Goal: Task Accomplishment & Management: Complete application form

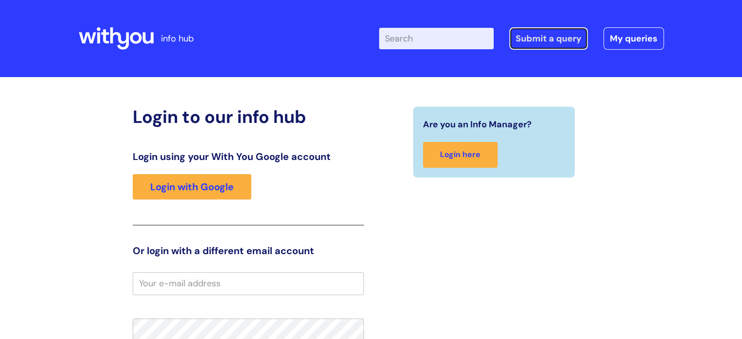
click at [556, 38] on link "Submit a query" at bounding box center [548, 38] width 79 height 22
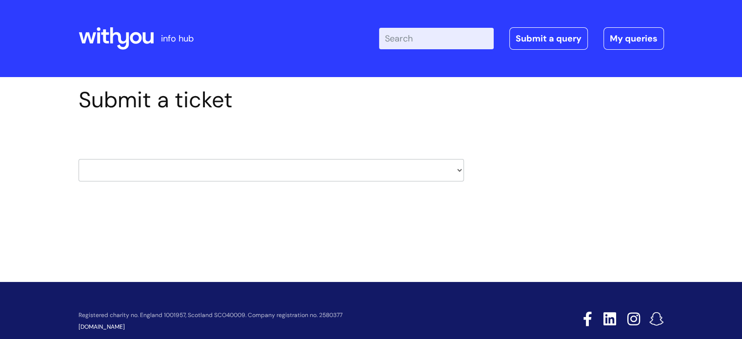
click at [394, 180] on select "HR / People IT and Support Clinical Drug Alerts Finance Accounts Data Support T…" at bounding box center [271, 170] width 385 height 22
select select "external_communications"
click at [79, 159] on select "HR / People IT and Support Clinical Drug Alerts Finance Accounts Data Support T…" at bounding box center [271, 170] width 385 height 22
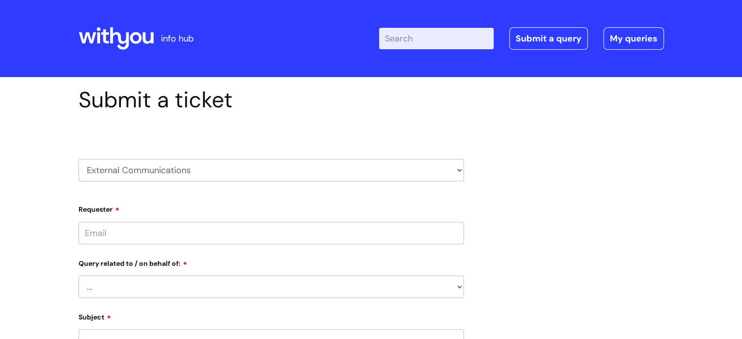
click at [122, 228] on input "Requester" at bounding box center [271, 233] width 385 height 22
type input "jo.hamilton@wearewithyou.org.uk"
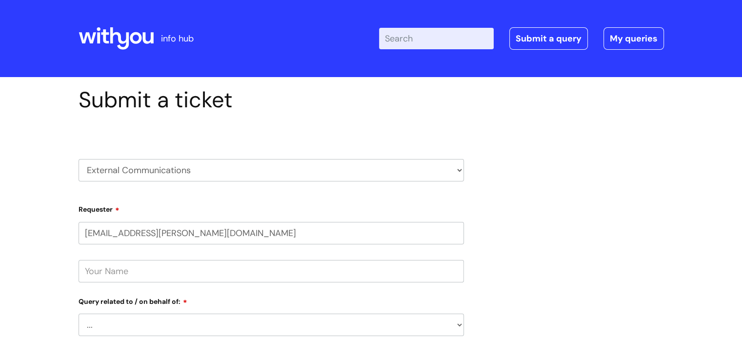
click at [110, 278] on input "text" at bounding box center [271, 271] width 385 height 22
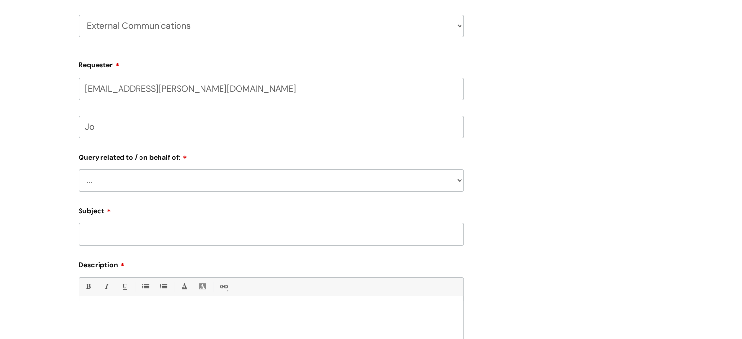
scroll to position [146, 0]
type input "Jo"
click at [119, 188] on select "... Brand or Brand Centre Website Queries (all regions) All Scottish Services I…" at bounding box center [271, 178] width 385 height 22
select select "All Scottish Services"
click at [79, 167] on select "... Brand or Brand Centre Website Queries (all regions) All Scottish Services I…" at bounding box center [271, 178] width 385 height 22
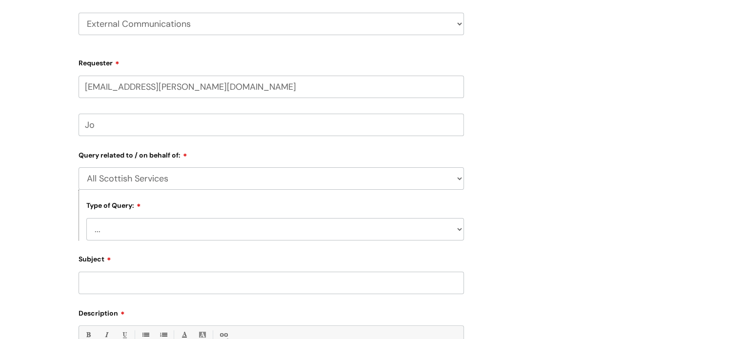
click at [136, 228] on select "... Press/Media support Social Media support Marketing materials Crisis communi…" at bounding box center [274, 229] width 377 height 22
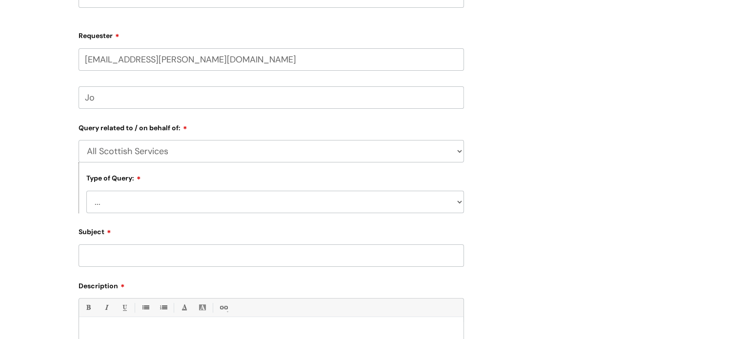
scroll to position [195, 0]
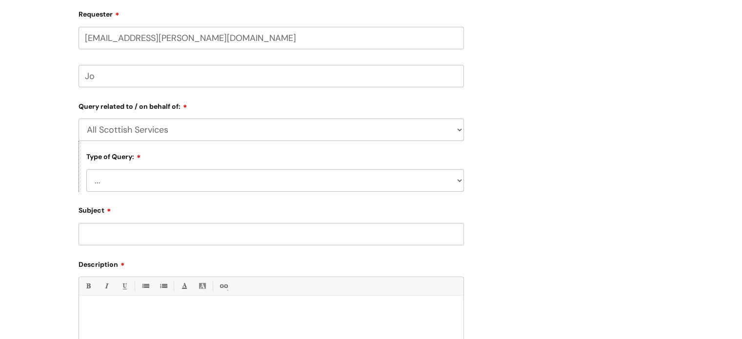
click at [153, 180] on select "... Press/Media support Social Media support Marketing materials Crisis communi…" at bounding box center [274, 180] width 377 height 22
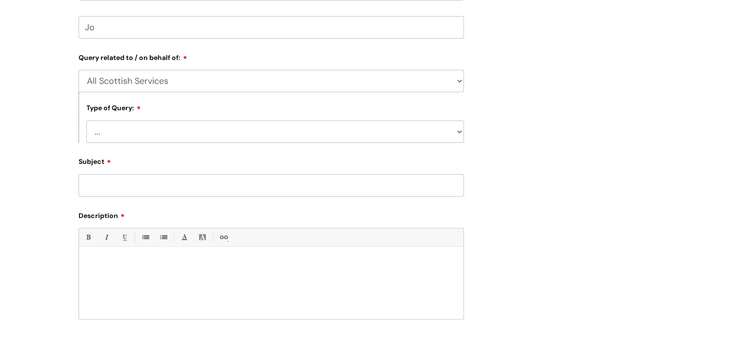
scroll to position [341, 0]
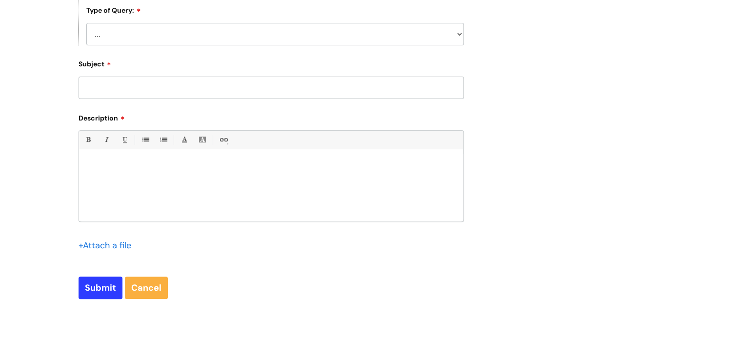
click at [363, 39] on select "... Press/Media support Social Media support Marketing materials Crisis communi…" at bounding box center [274, 34] width 377 height 22
click at [86, 23] on select "... Press/Media support Social Media support Marketing materials Crisis communi…" at bounding box center [274, 34] width 377 height 22
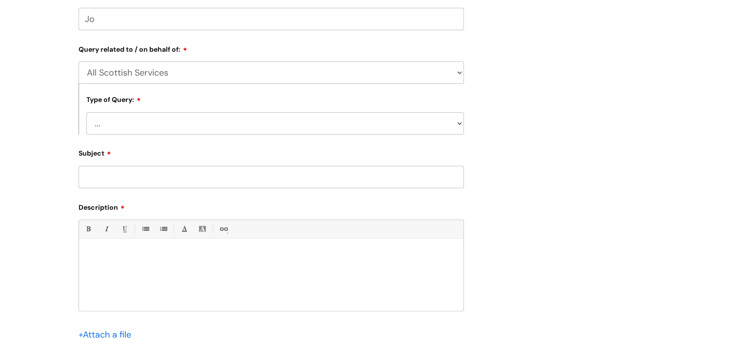
scroll to position [244, 0]
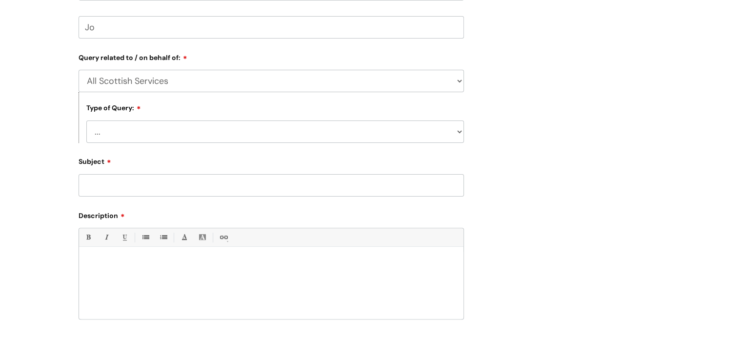
click at [221, 81] on select "... Brand or Brand Centre Website Queries (all regions) All Scottish Services I…" at bounding box center [271, 81] width 385 height 22
select select
click at [79, 70] on select "... Brand or Brand Centre Website Queries (all regions) All Scottish Services I…" at bounding box center [271, 81] width 385 height 22
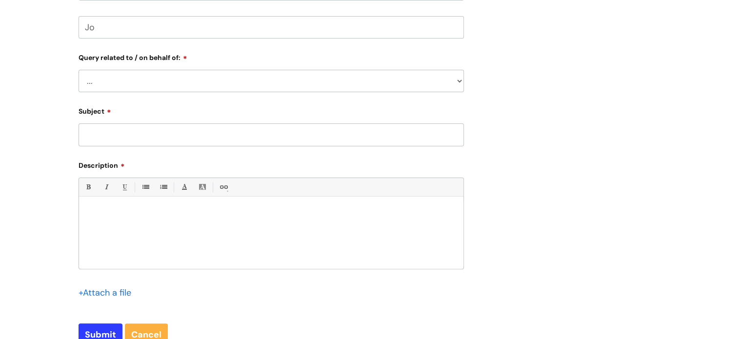
click at [200, 141] on input "Subject" at bounding box center [271, 134] width 385 height 22
type input "Please create a microsite for new service"
click at [185, 211] on p at bounding box center [271, 213] width 370 height 9
click at [99, 335] on input "Submit" at bounding box center [101, 334] width 44 height 22
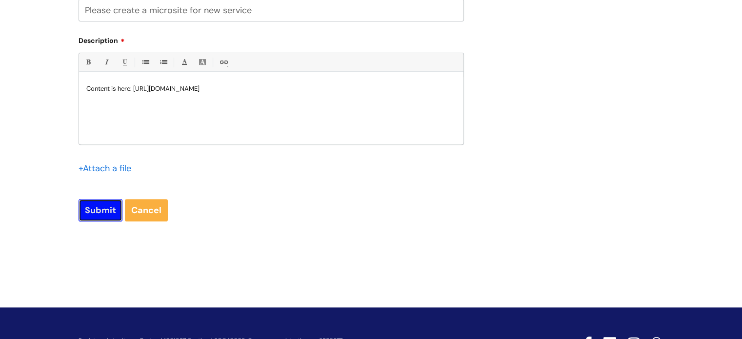
scroll to position [390, 0]
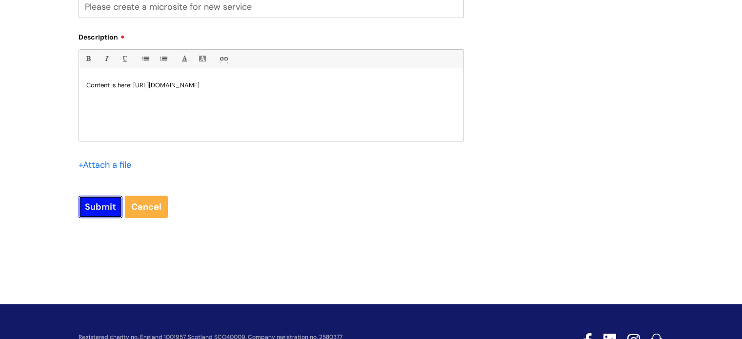
click at [99, 208] on input "Submit" at bounding box center [101, 207] width 44 height 22
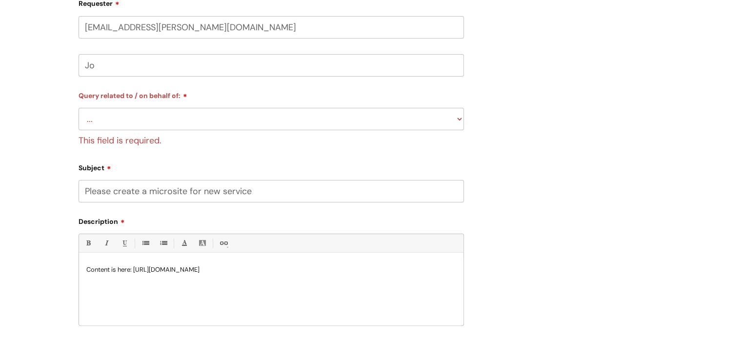
scroll to position [189, 0]
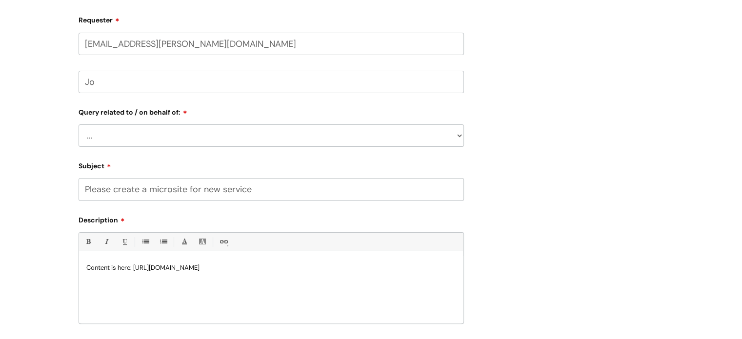
click at [141, 126] on select "... Brand or Brand Centre Website Queries (all regions) All Scottish Services I…" at bounding box center [271, 135] width 385 height 22
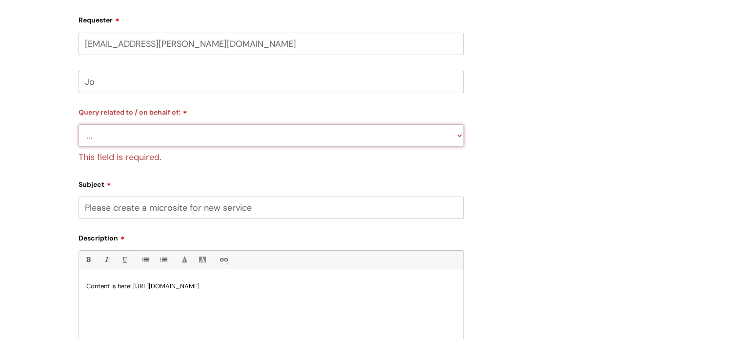
click at [79, 124] on select "... Brand or Brand Centre Website Queries (all regions) All Scottish Services I…" at bounding box center [271, 135] width 385 height 22
click at [126, 141] on select "... Brand or Brand Centre Website Queries (all regions) All Scottish Services I…" at bounding box center [271, 135] width 385 height 22
select select "All Scottish Services"
click at [79, 124] on select "... Brand or Brand Centre Website Queries (all regions) All Scottish Services I…" at bounding box center [271, 135] width 385 height 22
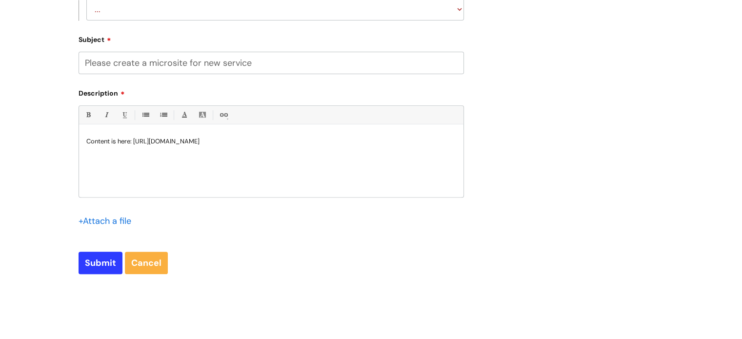
scroll to position [238, 0]
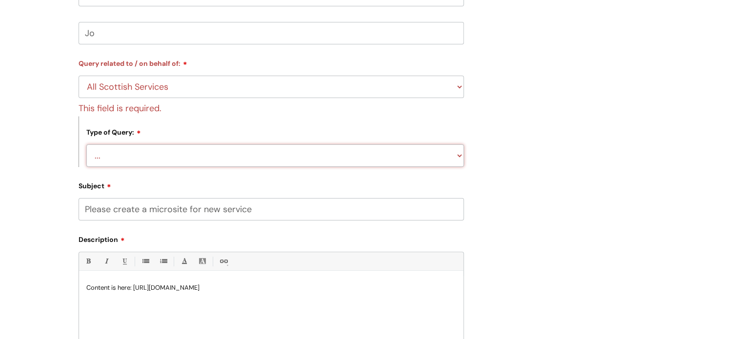
click at [139, 151] on form "Requester jo.hamilton@wearewithyou.org.uk Jo Type Of Request ... Accounts (Fina…" at bounding box center [271, 191] width 385 height 457
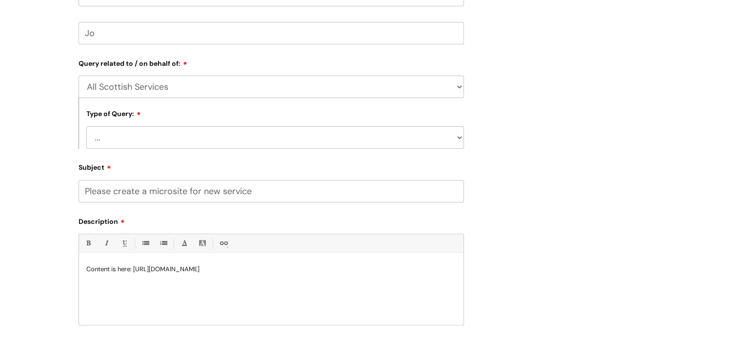
select select "Marketing materials"
click at [86, 126] on select "... Press/Media support Social Media support Marketing materials Crisis communi…" at bounding box center [274, 137] width 377 height 22
click at [17, 209] on div "Submit a ticket HR / People IT and Support Clinical Drug Alerts Finance Account…" at bounding box center [371, 149] width 742 height 620
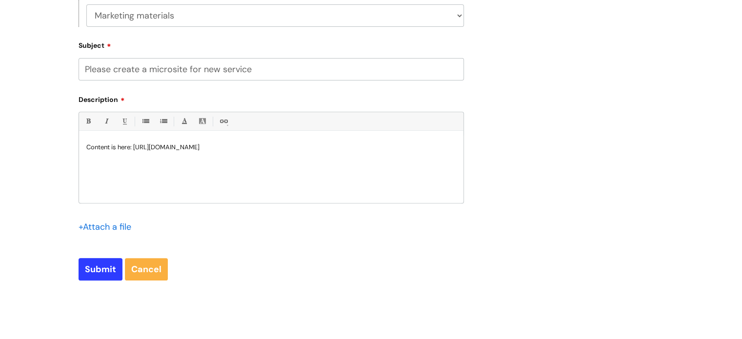
scroll to position [433, 0]
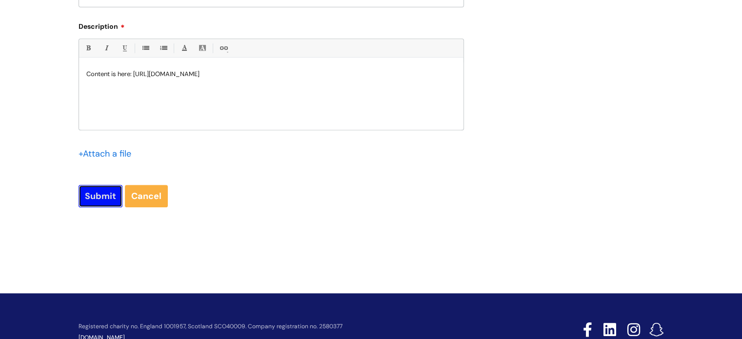
click at [101, 188] on input "Submit" at bounding box center [101, 196] width 44 height 22
type input "Please Wait..."
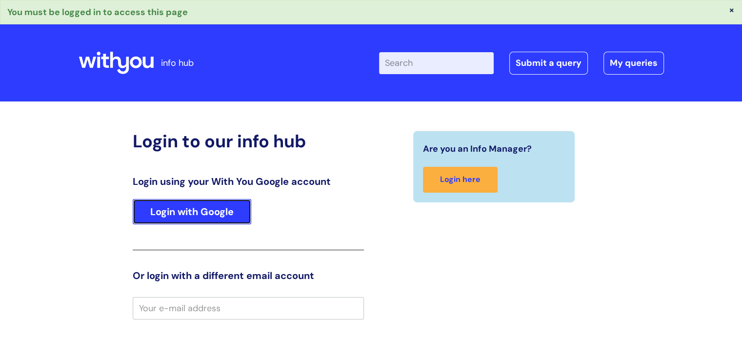
click at [163, 211] on link "Login with Google" at bounding box center [192, 211] width 119 height 25
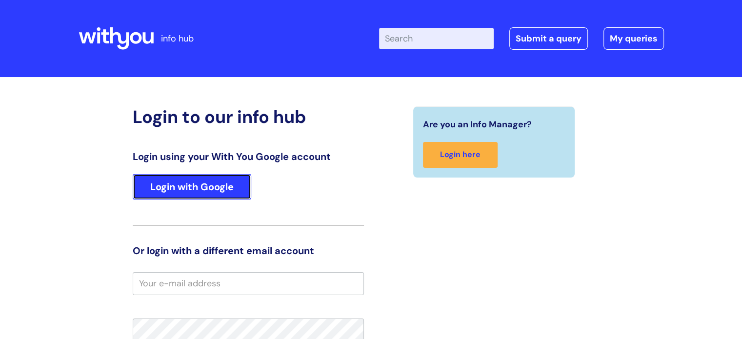
click at [163, 194] on link "Login with Google" at bounding box center [192, 186] width 119 height 25
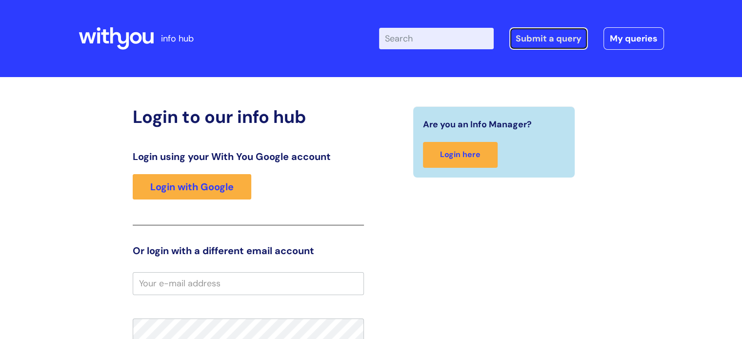
click at [557, 42] on link "Submit a query" at bounding box center [548, 38] width 79 height 22
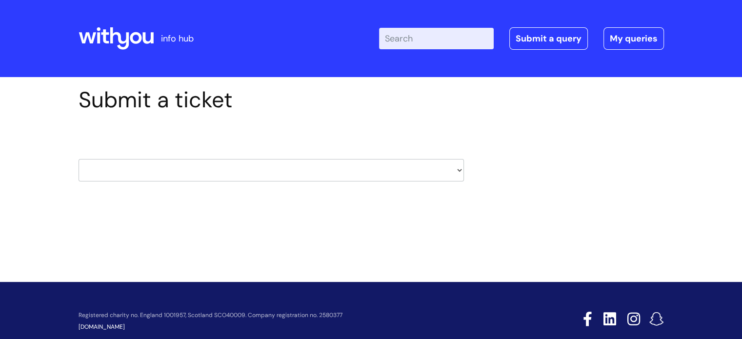
click at [195, 176] on select "HR / People IT and Support Clinical Drug Alerts Finance Accounts Data Support T…" at bounding box center [271, 170] width 385 height 22
drag, startPoint x: 522, startPoint y: 161, endPoint x: 519, endPoint y: 155, distance: 7.6
click at [521, 161] on div "Submit a ticket HR / People IT and Support Clinical Drug Alerts Finance Account…" at bounding box center [371, 149] width 600 height 125
click at [537, 41] on link "Submit a query" at bounding box center [548, 38] width 79 height 22
click at [365, 159] on select "HR / People IT and Support Clinical Drug Alerts Finance Accounts Data Support T…" at bounding box center [271, 170] width 385 height 22
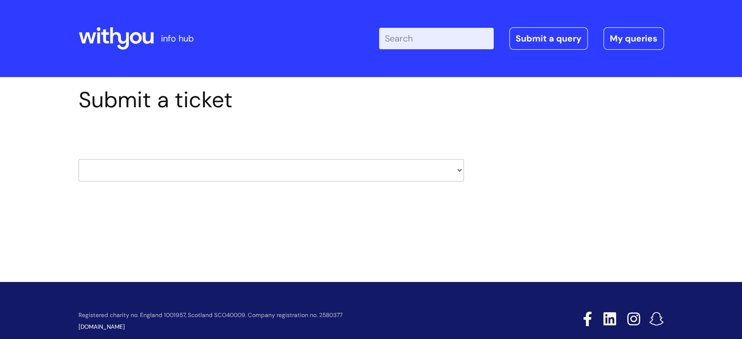
select select "it_and_support"
click at [79, 159] on select "HR / People IT and Support Clinical Drug Alerts Finance Accounts Data Support T…" at bounding box center [271, 170] width 385 height 22
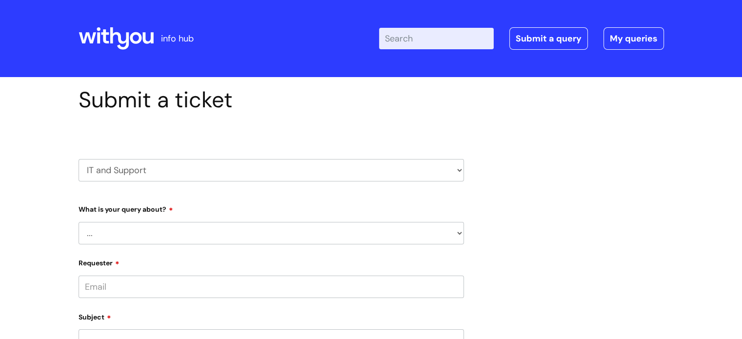
click at [170, 228] on select "... Mobile Phone Reset & MFA Accounts, Starters and Leavers IT Hardware issue I…" at bounding box center [271, 233] width 385 height 22
click at [145, 236] on select "... Mobile Phone Reset & MFA Accounts, Starters and Leavers IT Hardware issue I…" at bounding box center [271, 233] width 385 height 22
drag, startPoint x: 30, startPoint y: 171, endPoint x: 72, endPoint y: 125, distance: 62.5
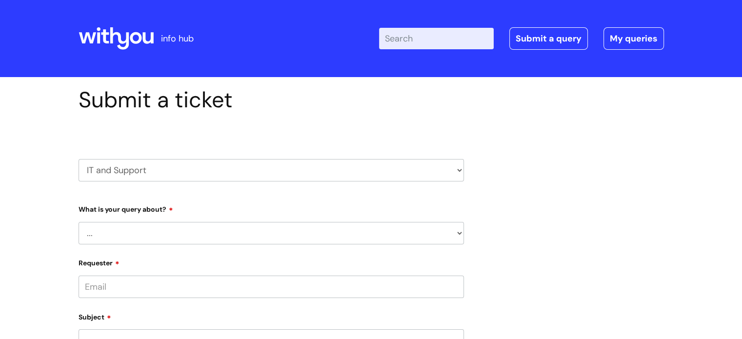
click at [127, 165] on select "HR / People IT and Support Clinical Drug Alerts Finance Accounts Data Support T…" at bounding box center [271, 170] width 385 height 22
select select "external_communications"
click at [79, 159] on select "HR / People IT and Support Clinical Drug Alerts Finance Accounts Data Support T…" at bounding box center [271, 170] width 385 height 22
click at [156, 236] on input "Requester" at bounding box center [271, 233] width 385 height 22
click at [432, 231] on input "Requester" at bounding box center [271, 233] width 385 height 22
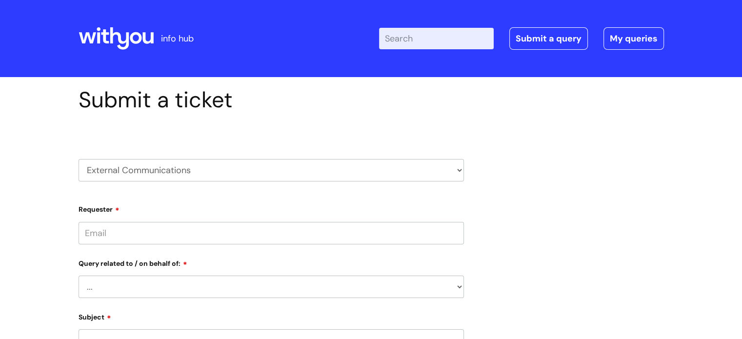
click at [96, 230] on input "Requester" at bounding box center [271, 233] width 385 height 22
click at [128, 284] on select "... Brand or Brand Centre Website Queries (all regions) All Scottish Services I…" at bounding box center [271, 287] width 385 height 22
select select "Website Queries (all regions)"
click at [79, 276] on select "... Brand or Brand Centre Website Queries (all regions) All Scottish Services I…" at bounding box center [271, 287] width 385 height 22
click at [160, 227] on input "Requester" at bounding box center [271, 233] width 385 height 22
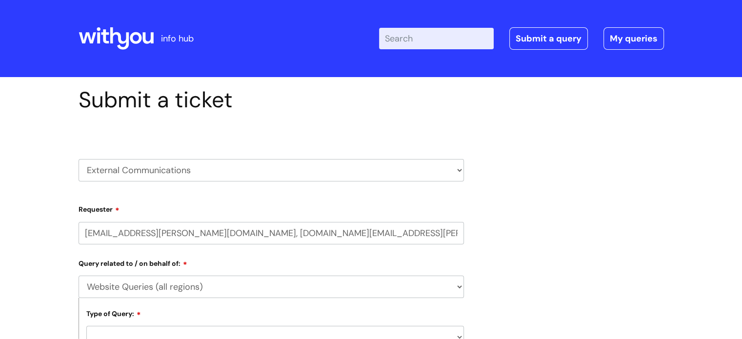
click at [291, 290] on div "Query related to / on behalf of: ... Brand or Brand Centre Website Queries (all…" at bounding box center [271, 301] width 385 height 93
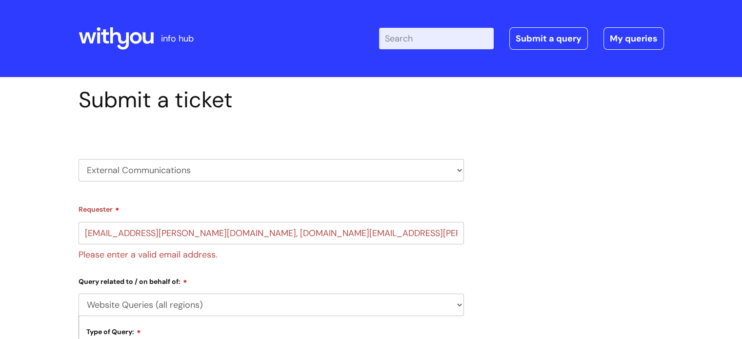
drag, startPoint x: 14, startPoint y: 175, endPoint x: 18, endPoint y: 181, distance: 7.4
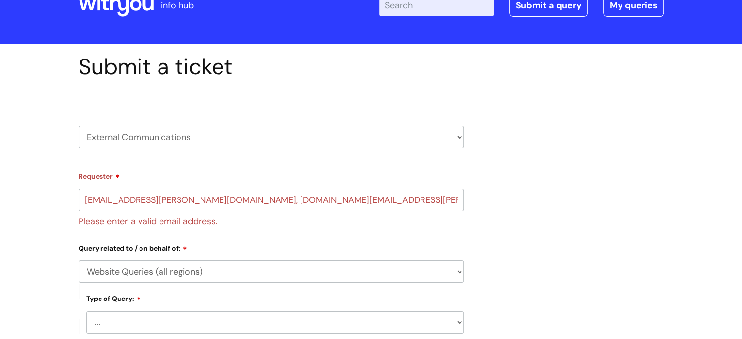
scroll to position [98, 0]
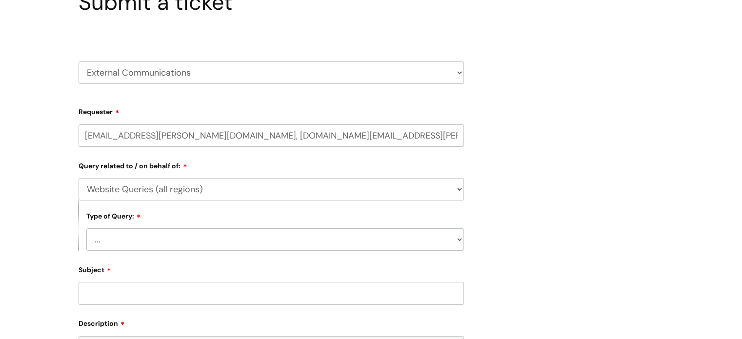
drag, startPoint x: 389, startPoint y: 136, endPoint x: 218, endPoint y: 134, distance: 171.2
click at [218, 134] on input "jo.hamilton@wearewithyou.org.uk, sovay.fitzpatrick@wearewithyou.org.uk" at bounding box center [271, 135] width 385 height 22
type input "jo.hamilton@wearewithyou.org.uk"
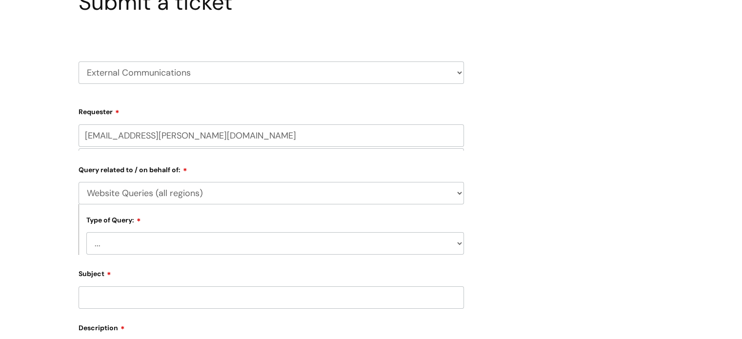
drag, startPoint x: 47, startPoint y: 243, endPoint x: 107, endPoint y: 247, distance: 59.7
click at [49, 244] on div "Submit a ticket HR / People IT and Support Clinical Drug Alerts Finance Account…" at bounding box center [371, 273] width 742 height 586
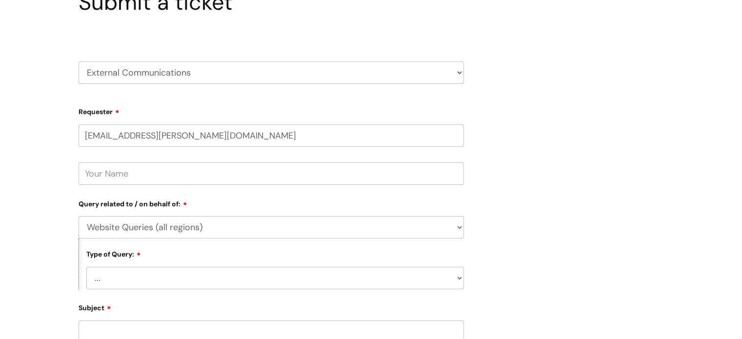
click at [127, 273] on select "... General enquiry" at bounding box center [274, 278] width 377 height 22
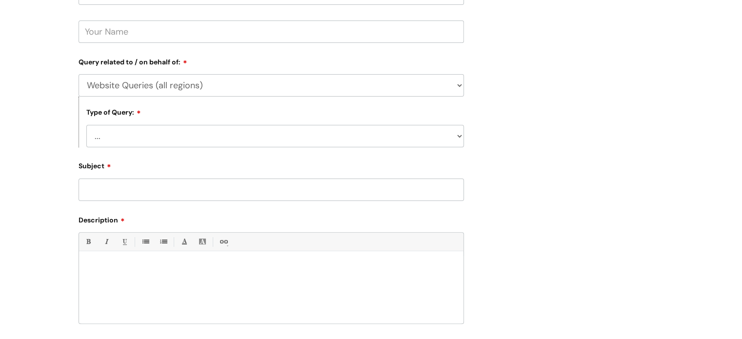
scroll to position [244, 0]
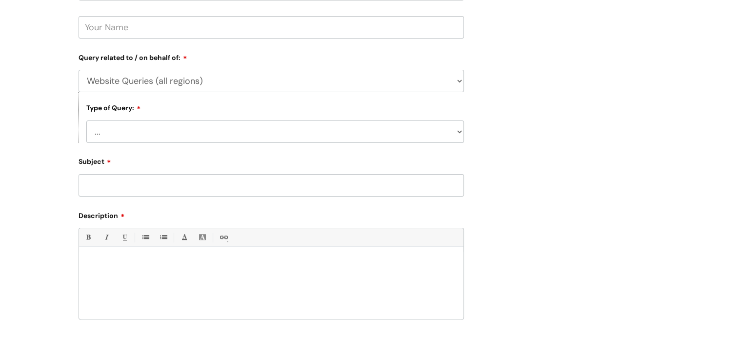
click at [124, 128] on select "... General enquiry" at bounding box center [274, 131] width 377 height 22
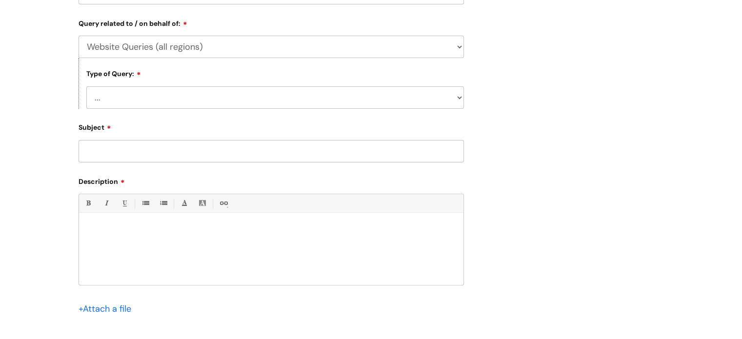
scroll to position [293, 0]
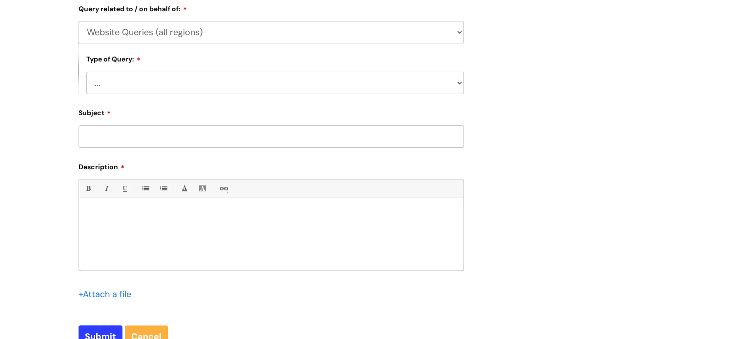
click at [178, 83] on select "... General enquiry" at bounding box center [274, 83] width 377 height 22
select select "General enquiry"
click at [86, 72] on select "... General enquiry" at bounding box center [274, 83] width 377 height 22
click at [143, 143] on input "Subject" at bounding box center [271, 136] width 385 height 22
type input "Please create a microsite for new service"
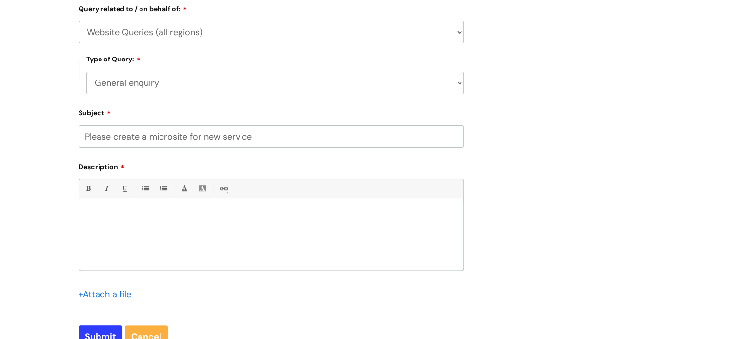
click at [205, 248] on div at bounding box center [271, 236] width 384 height 67
click at [100, 333] on input "Submit" at bounding box center [101, 336] width 44 height 22
type input "Please Wait..."
